Goal: Find specific page/section: Find specific page/section

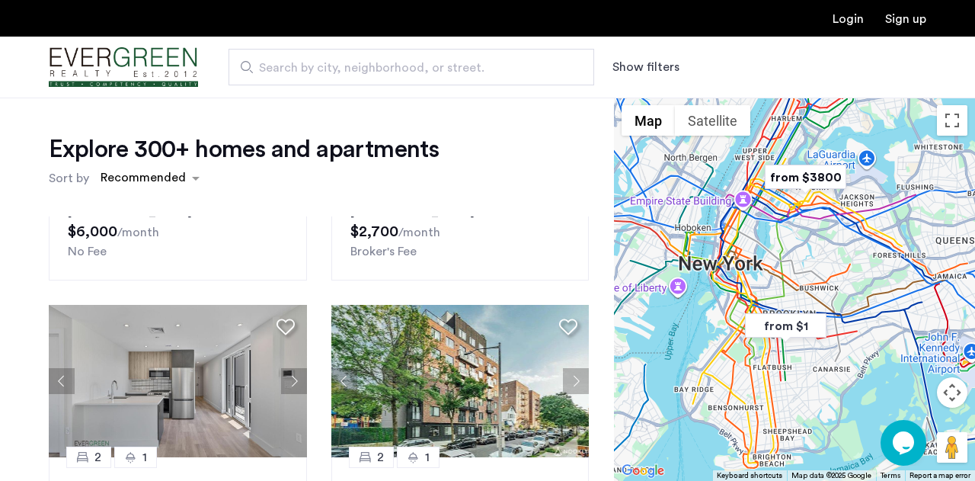
click at [647, 68] on button "Show filters" at bounding box center [645, 67] width 67 height 18
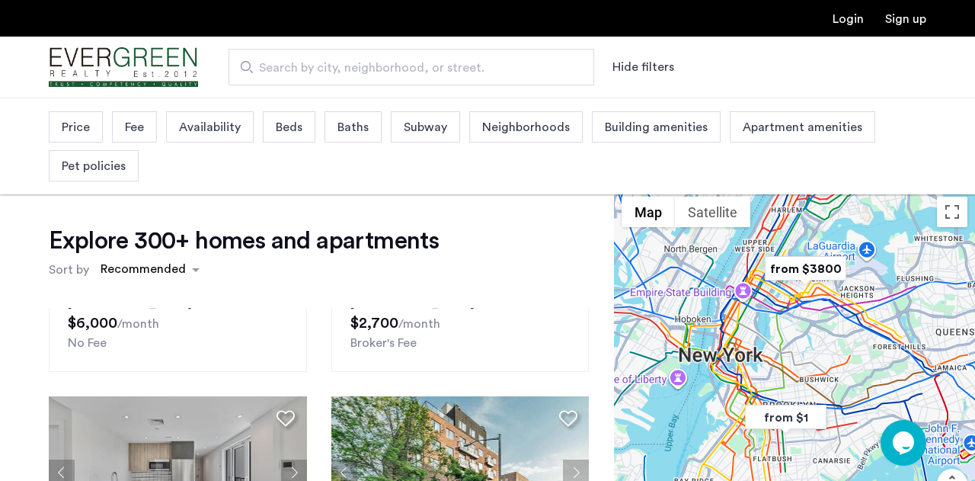
click at [284, 131] on span "Beds" at bounding box center [289, 127] width 27 height 18
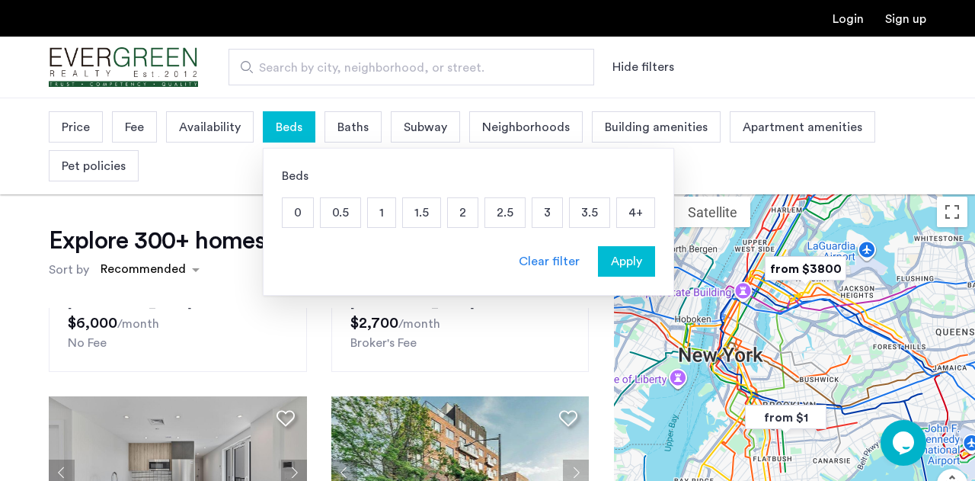
click at [550, 212] on p "3" at bounding box center [547, 212] width 30 height 29
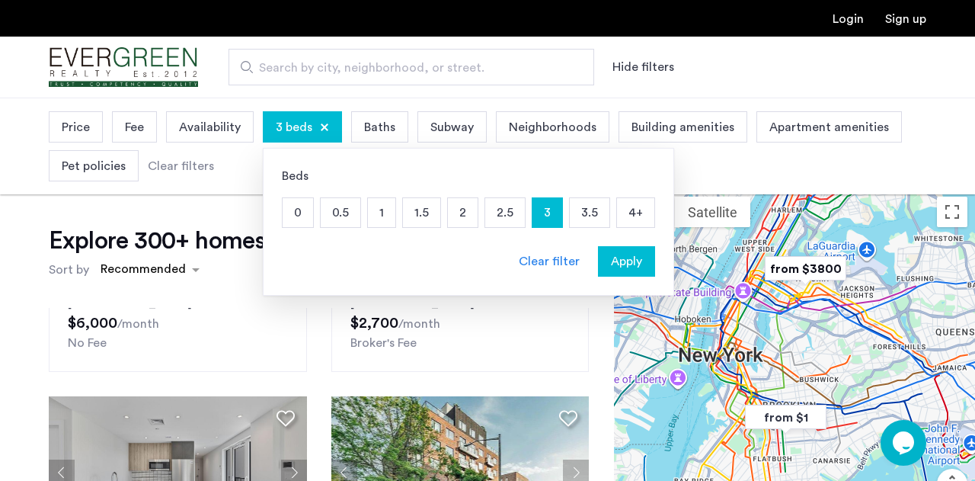
click at [618, 257] on span "Apply" at bounding box center [626, 261] width 31 height 18
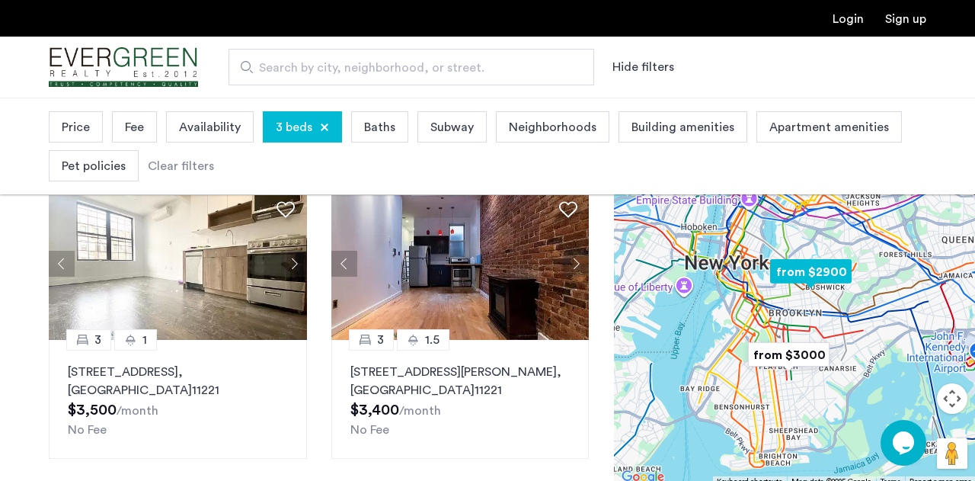
scroll to position [613, 0]
